Goal: Information Seeking & Learning: Learn about a topic

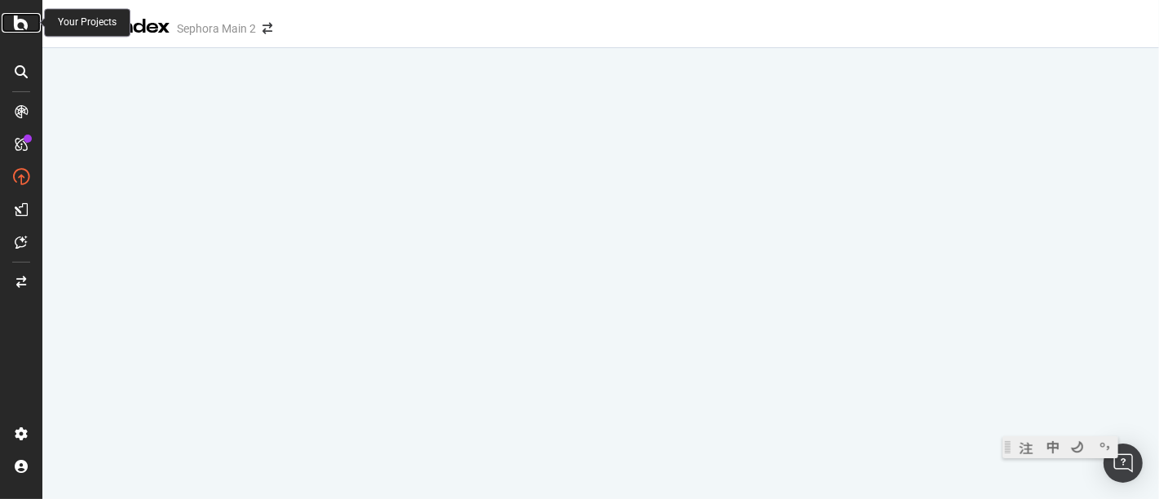
click at [16, 23] on icon at bounding box center [21, 23] width 15 height 20
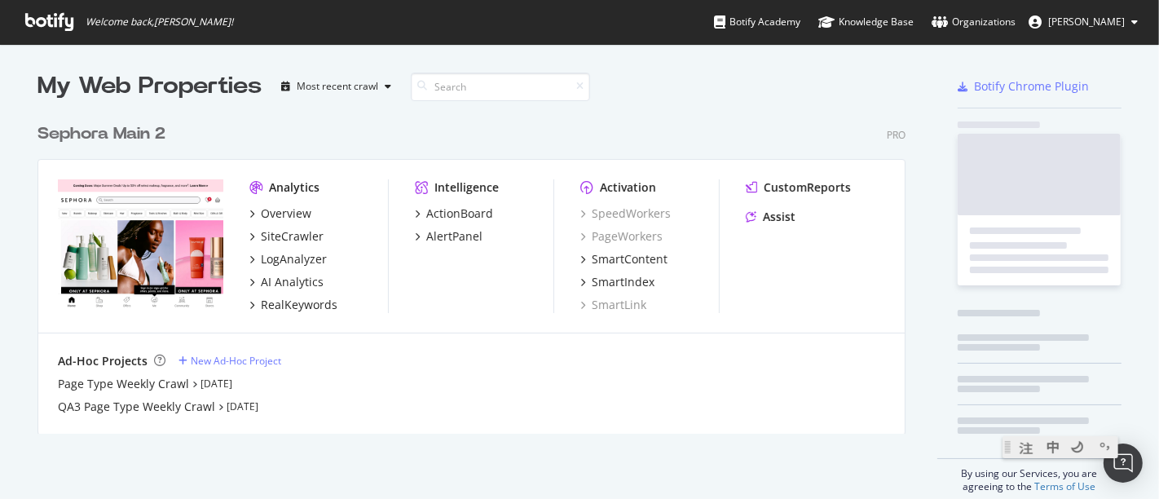
scroll to position [485, 1131]
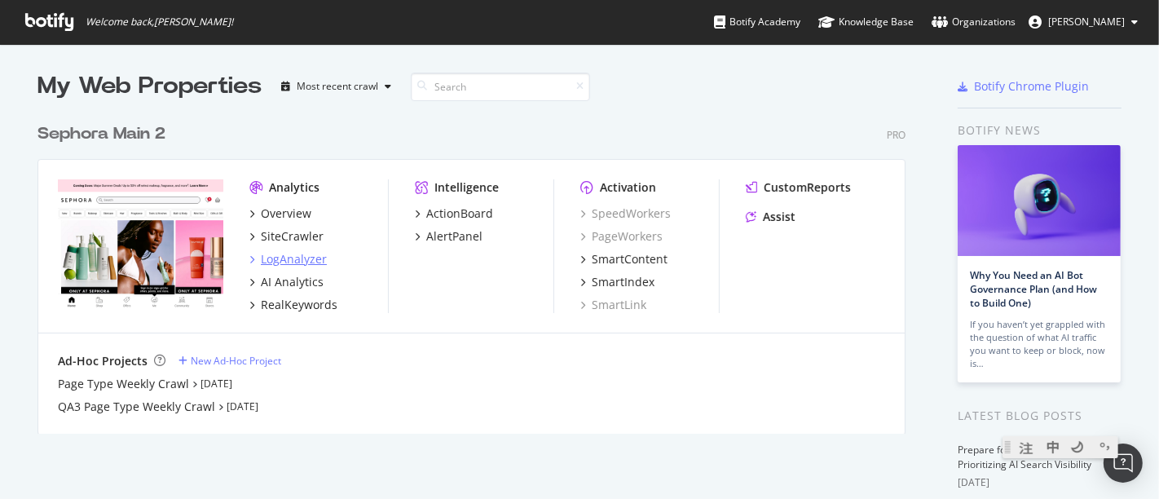
click at [307, 251] on div "LogAnalyzer" at bounding box center [294, 259] width 66 height 16
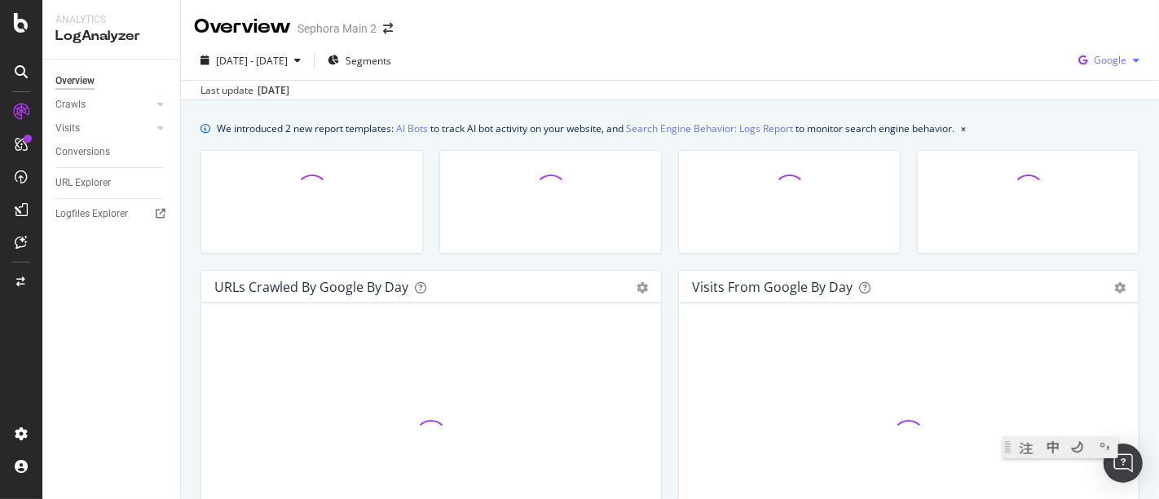
click at [1094, 66] on span "Google" at bounding box center [1110, 60] width 33 height 14
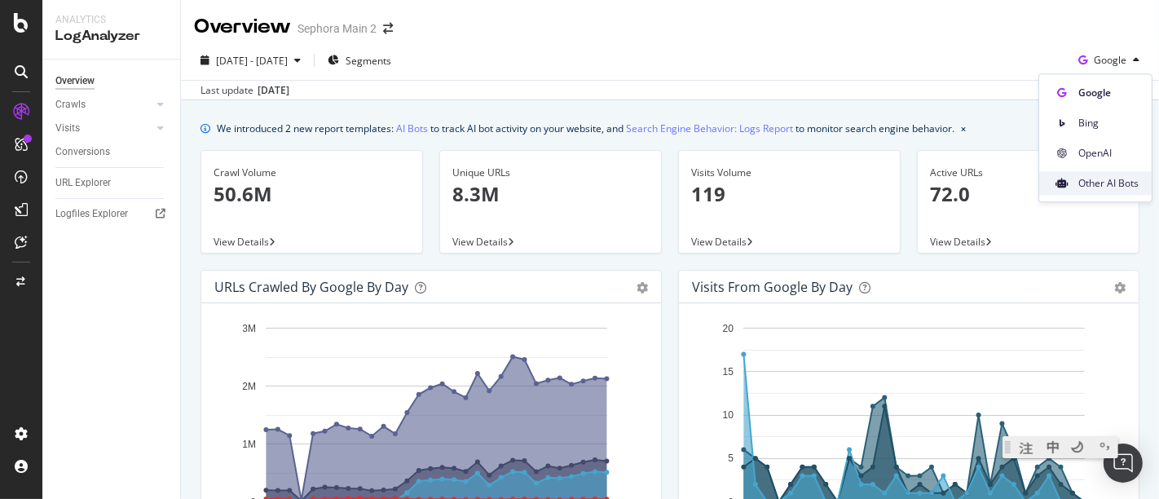
click at [1086, 180] on span "Other AI Bots" at bounding box center [1108, 183] width 60 height 15
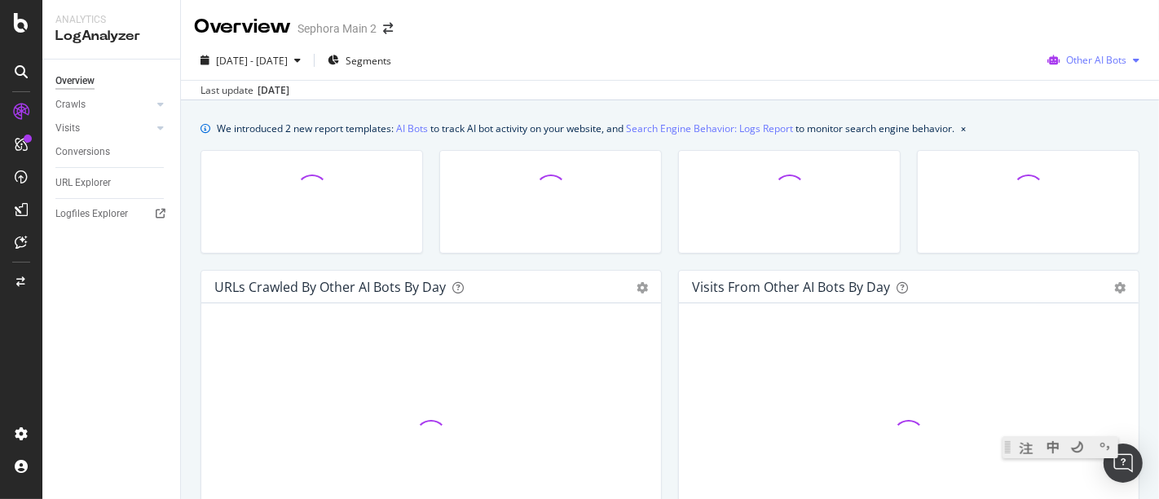
click at [1102, 64] on span "Other AI Bots" at bounding box center [1096, 60] width 60 height 14
click at [1098, 118] on span "Bing" at bounding box center [1099, 123] width 64 height 15
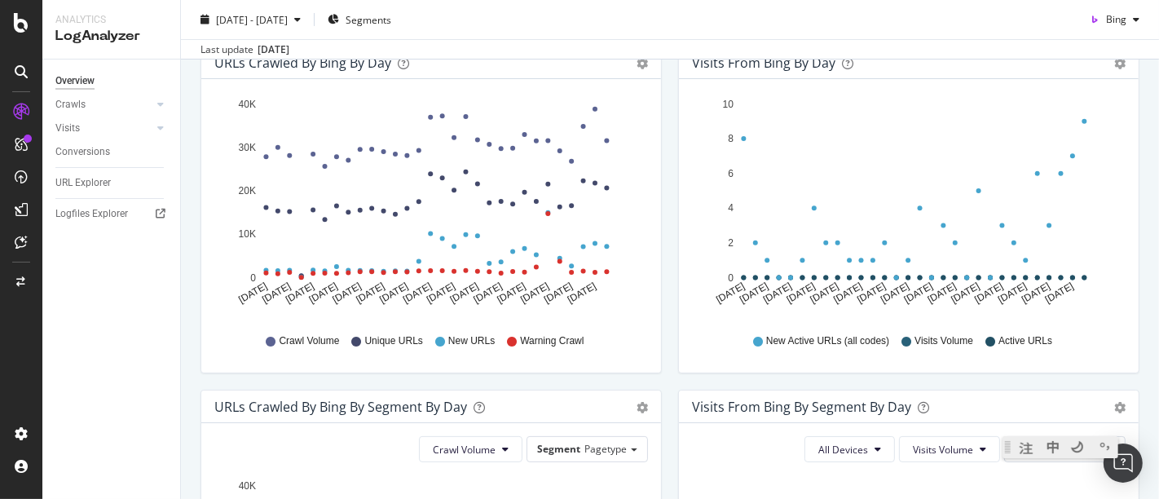
scroll to position [133, 0]
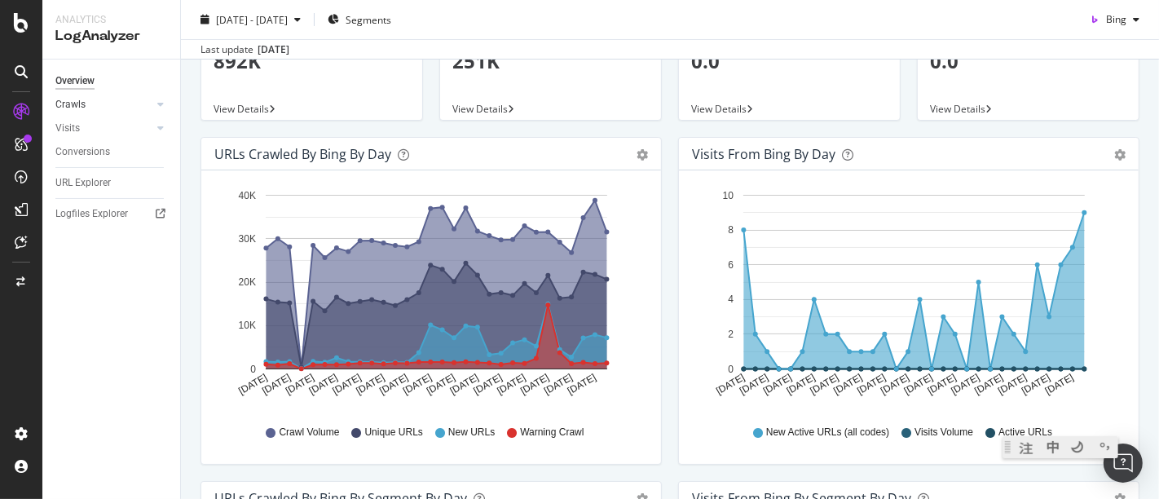
click at [112, 101] on link "Crawls" at bounding box center [103, 104] width 97 height 17
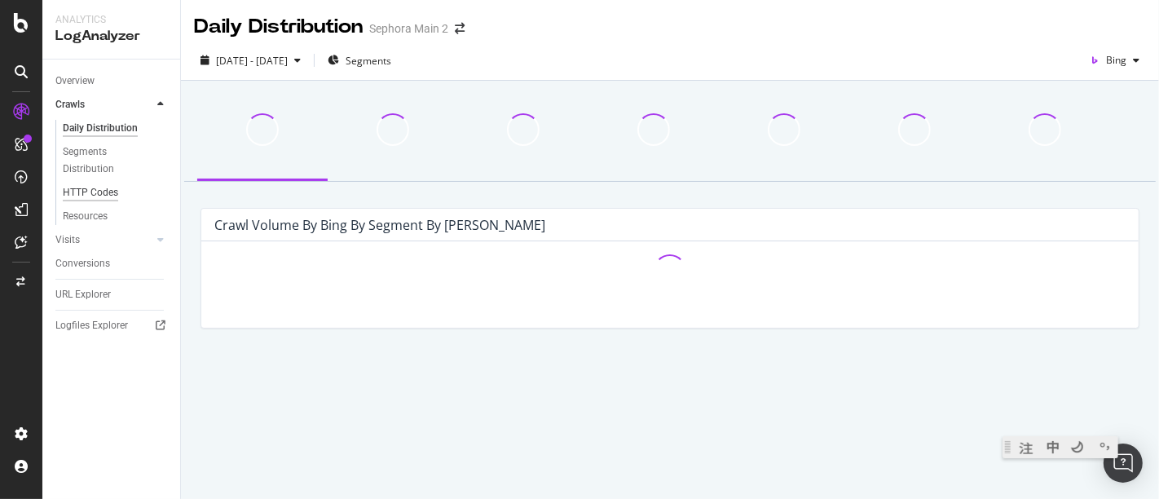
click at [95, 187] on div "HTTP Codes" at bounding box center [90, 192] width 55 height 17
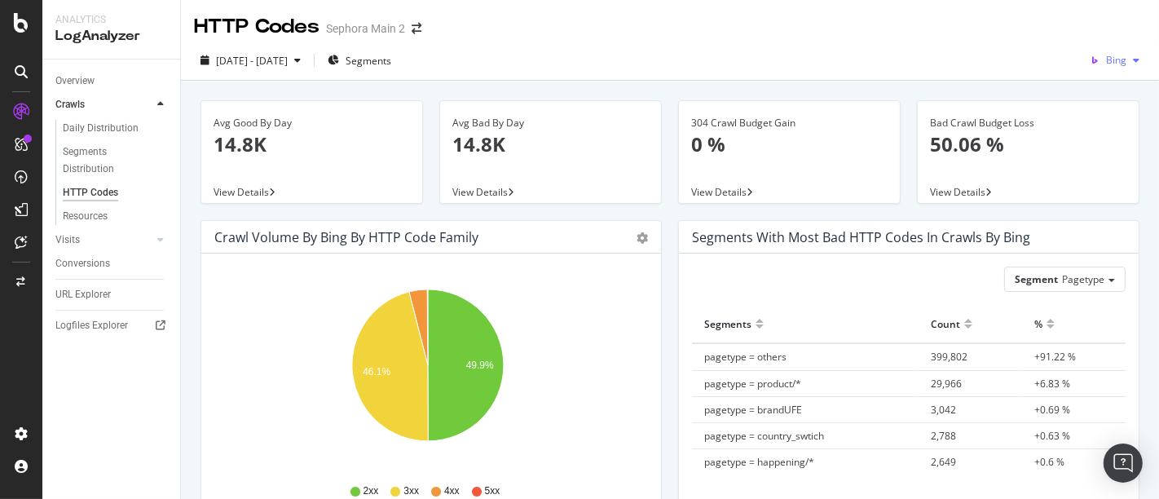
click at [1133, 61] on icon "button" at bounding box center [1136, 60] width 7 height 10
click at [1111, 179] on span "Other AI Bots" at bounding box center [1111, 183] width 60 height 15
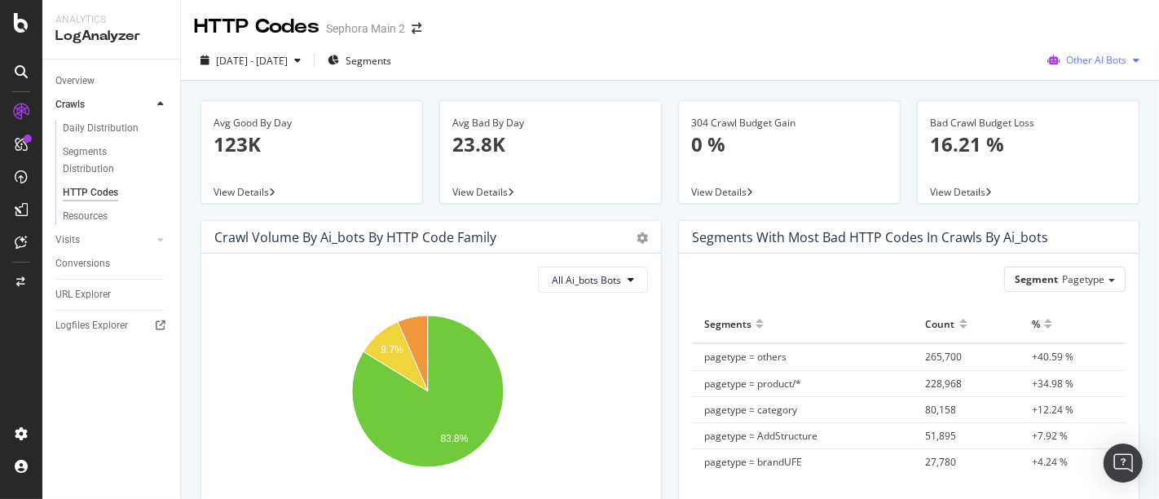
click at [1105, 65] on span "Other AI Bots" at bounding box center [1096, 60] width 60 height 14
click at [1072, 126] on span "Bing" at bounding box center [1099, 123] width 64 height 15
